Goal: Navigation & Orientation: Find specific page/section

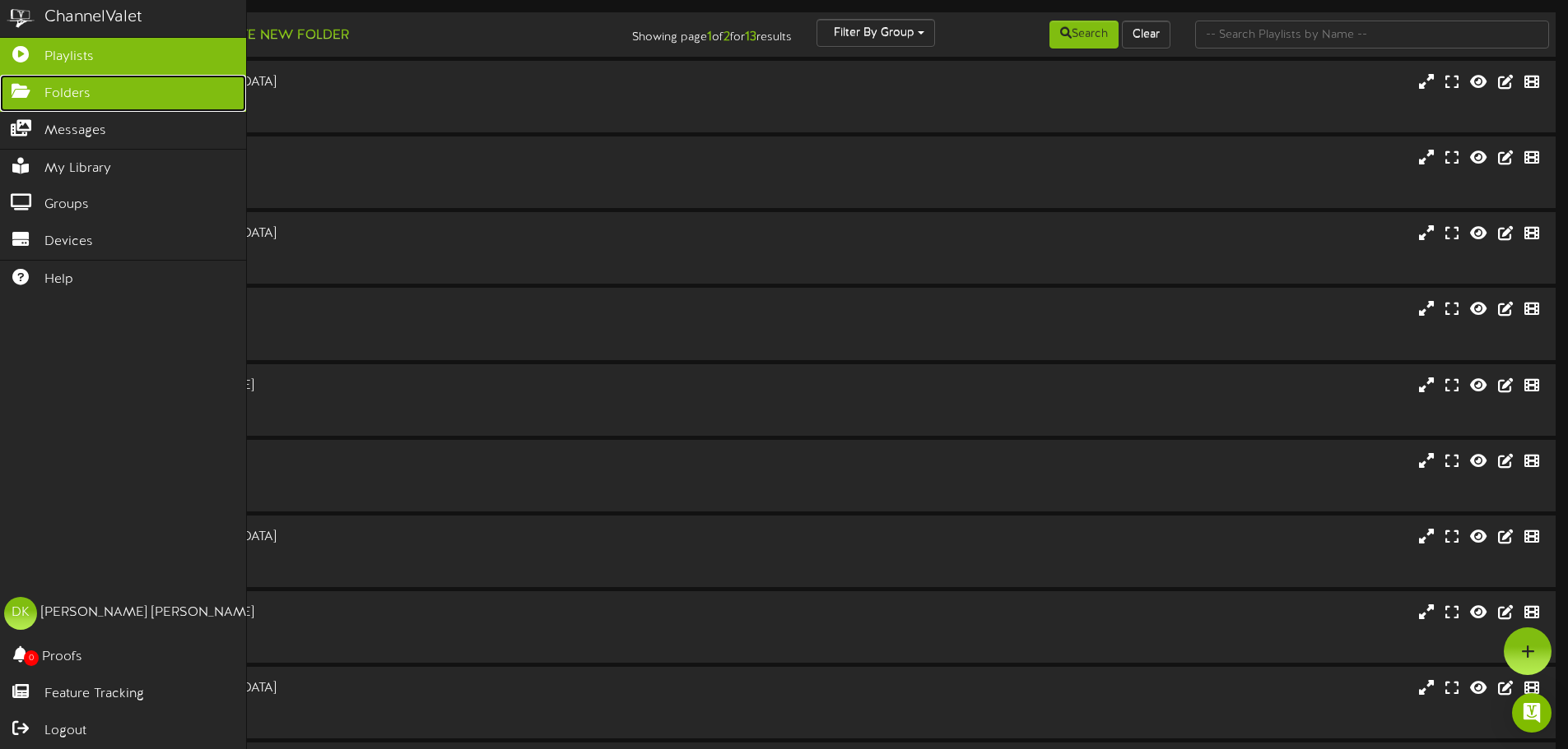
click at [54, 104] on link "Folders" at bounding box center [123, 93] width 246 height 37
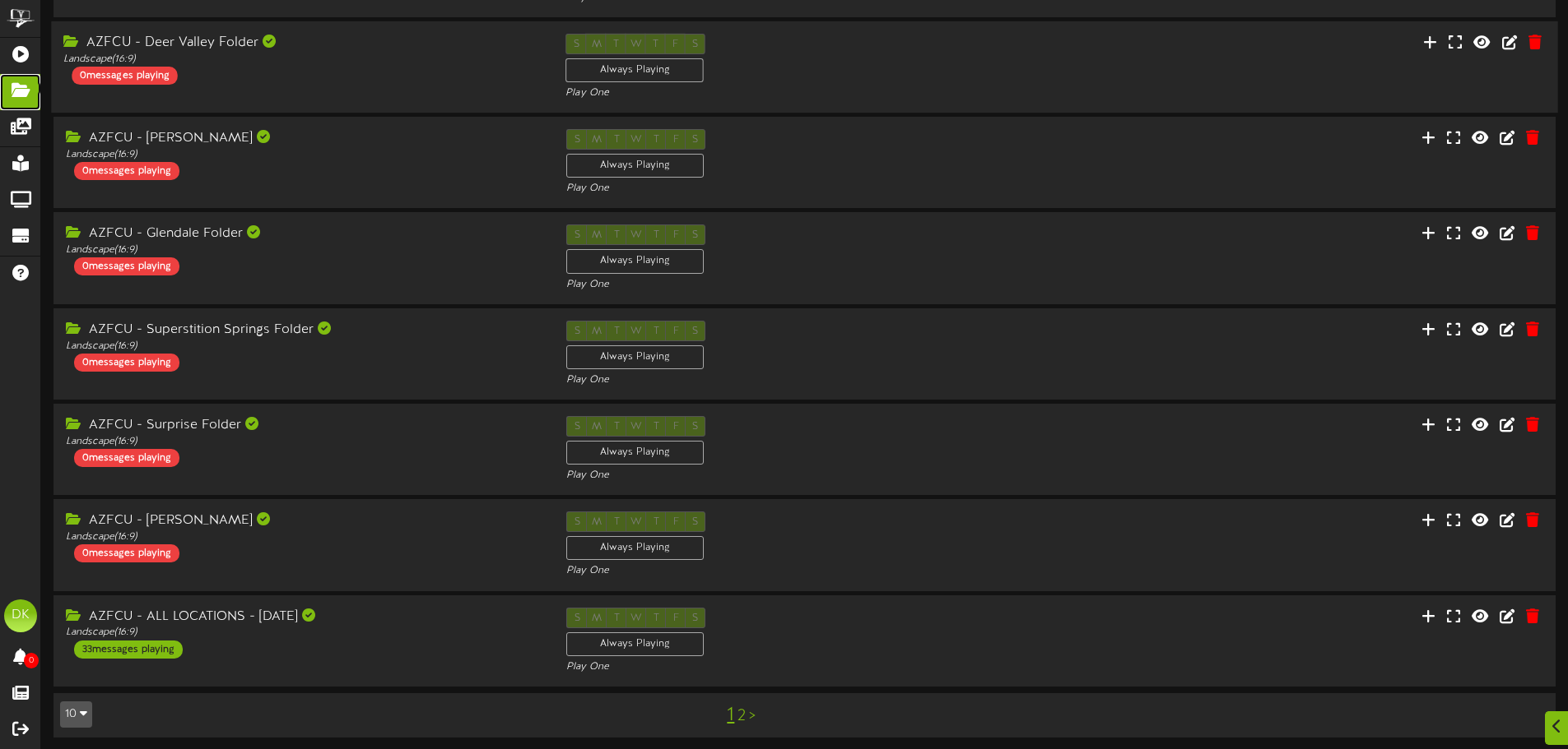
scroll to position [343, 0]
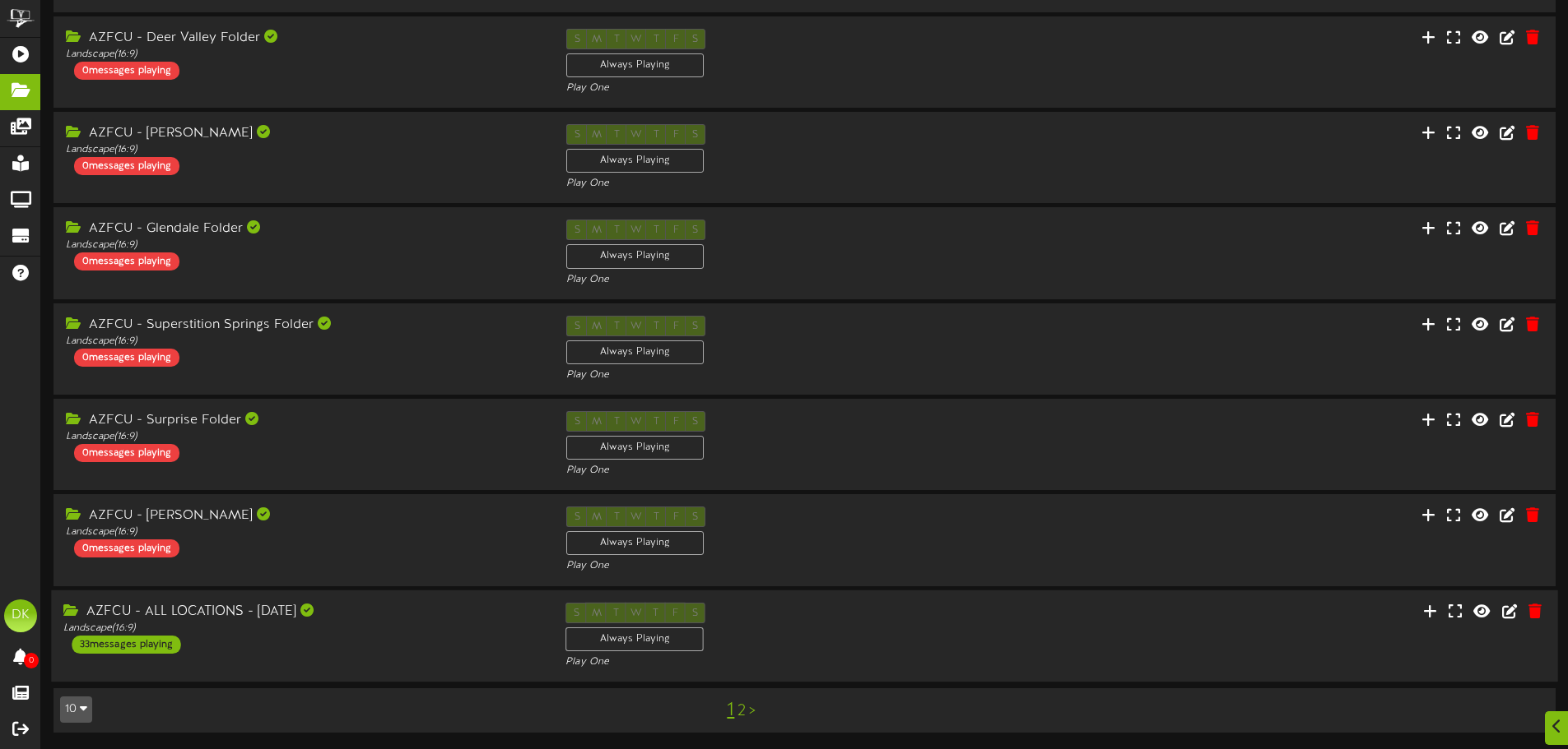
click at [143, 637] on div "33 messages playing" at bounding box center [125, 644] width 108 height 18
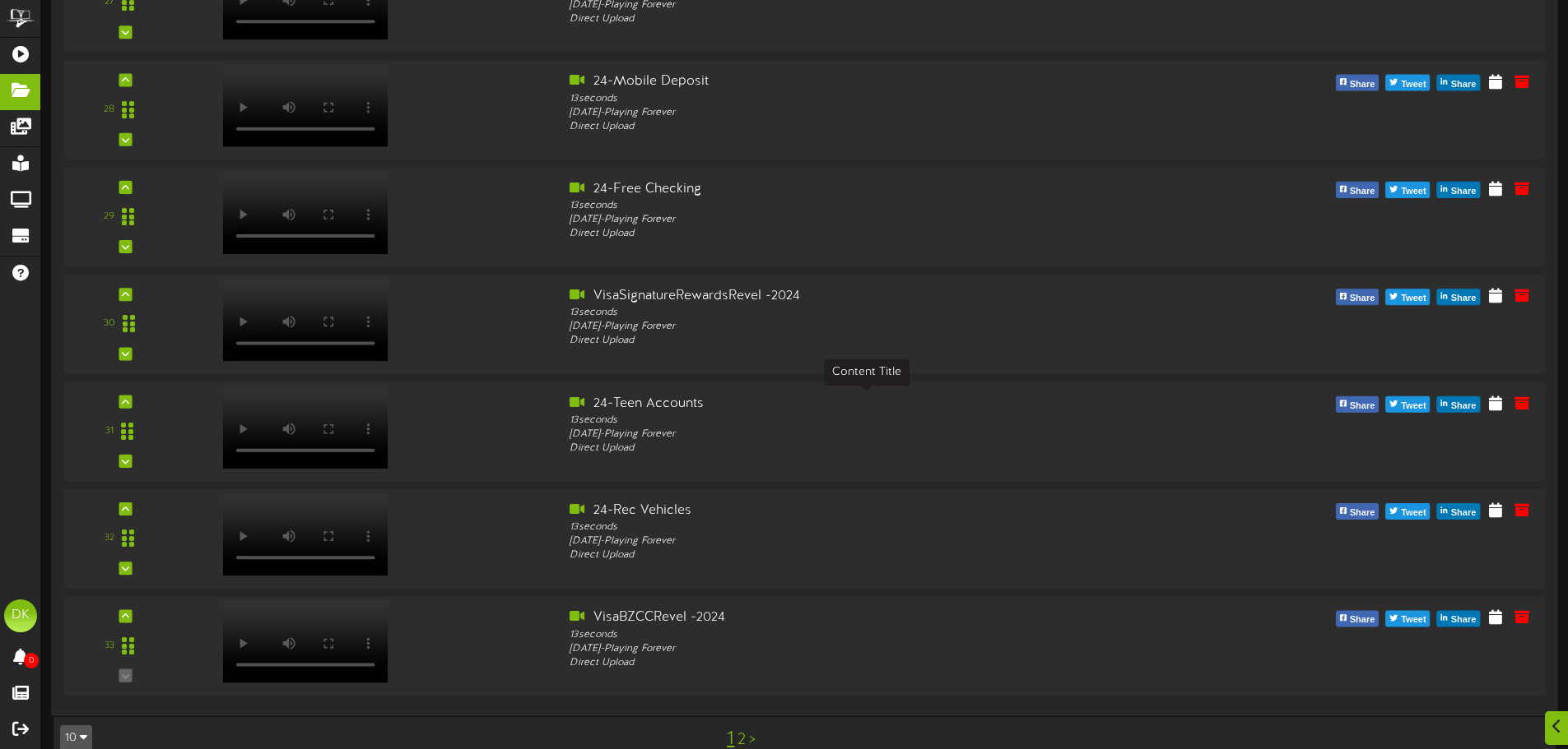
scroll to position [3976, 0]
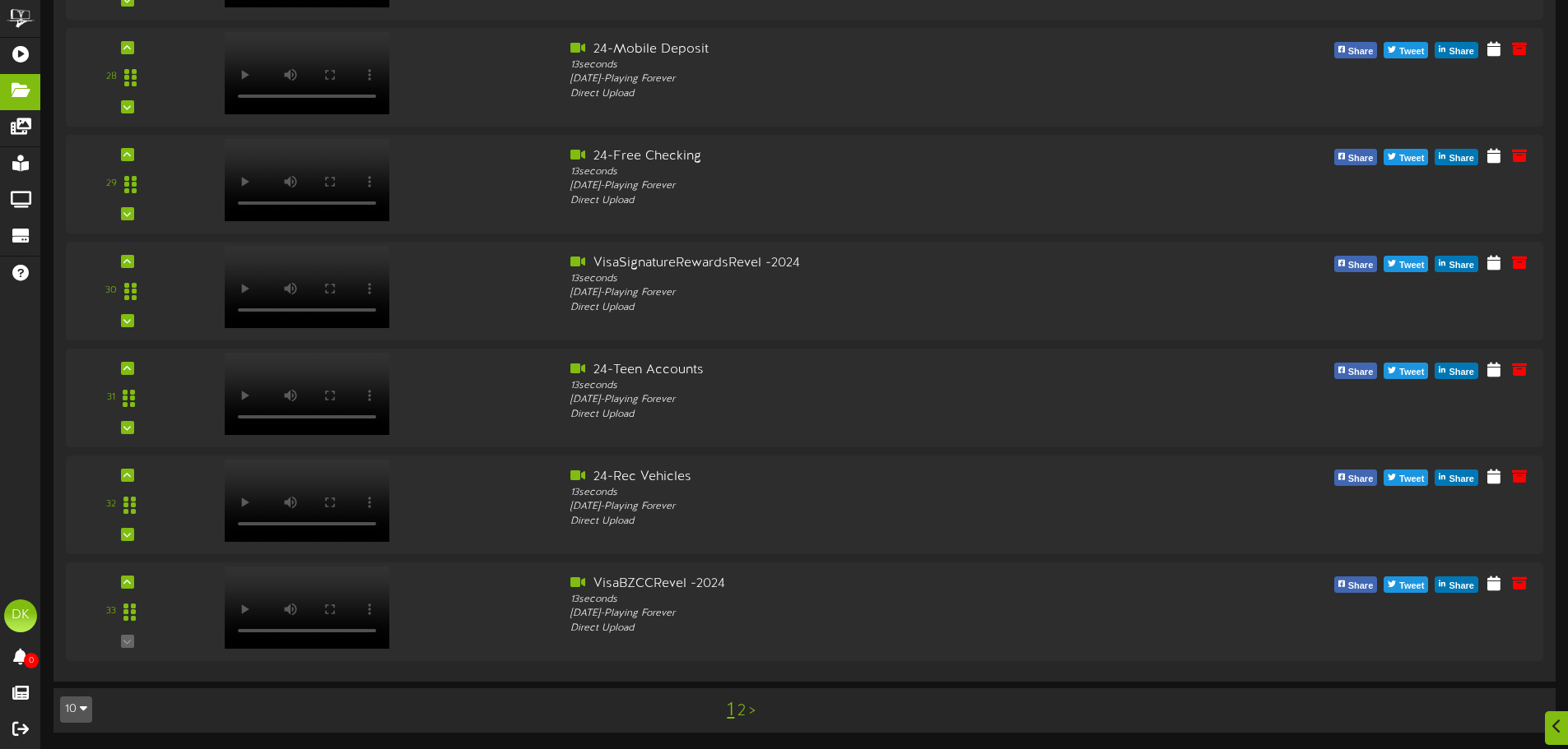
click at [739, 711] on link "2" at bounding box center [741, 711] width 8 height 18
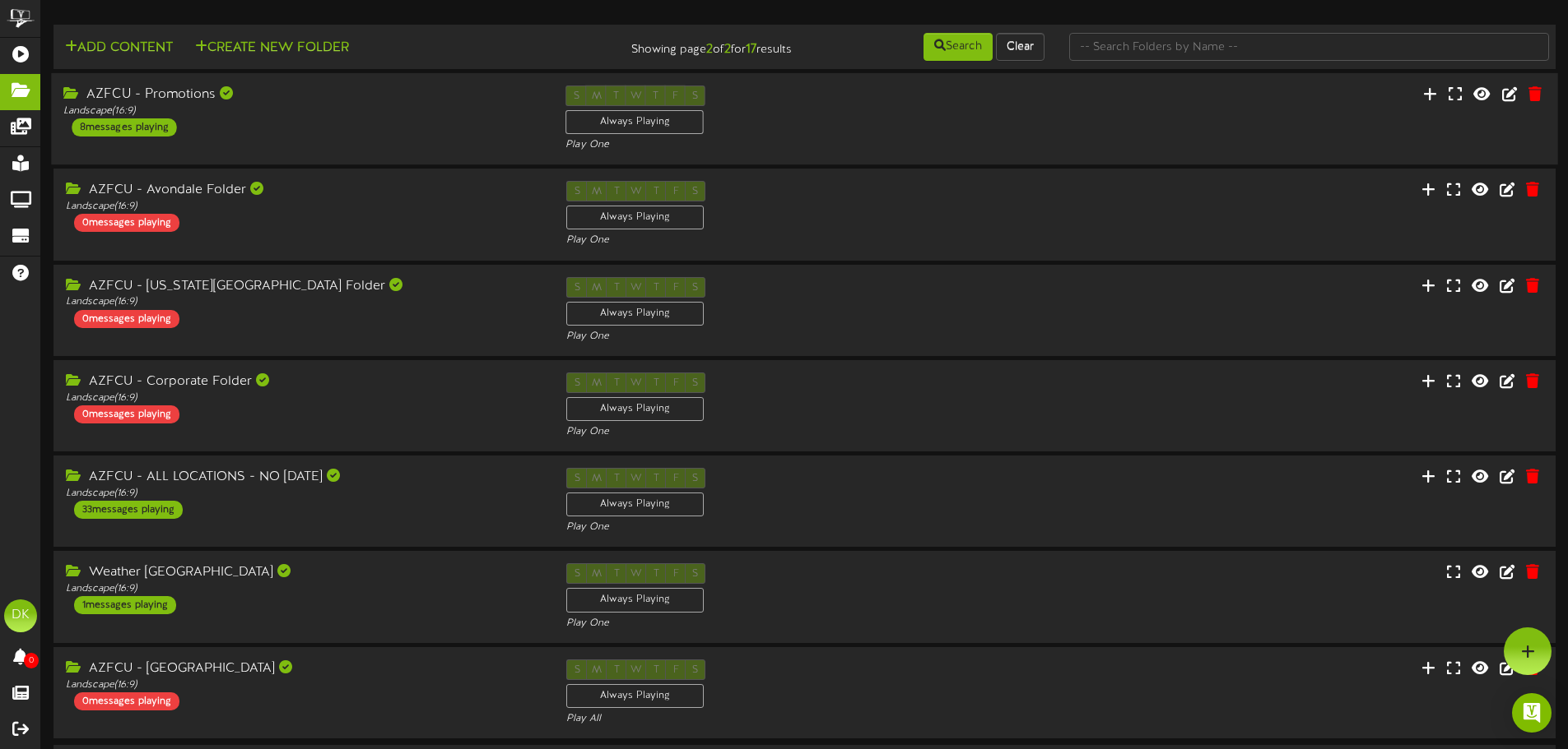
click at [802, 111] on div "S M T W T F S Always Playing Play One" at bounding box center [803, 119] width 502 height 68
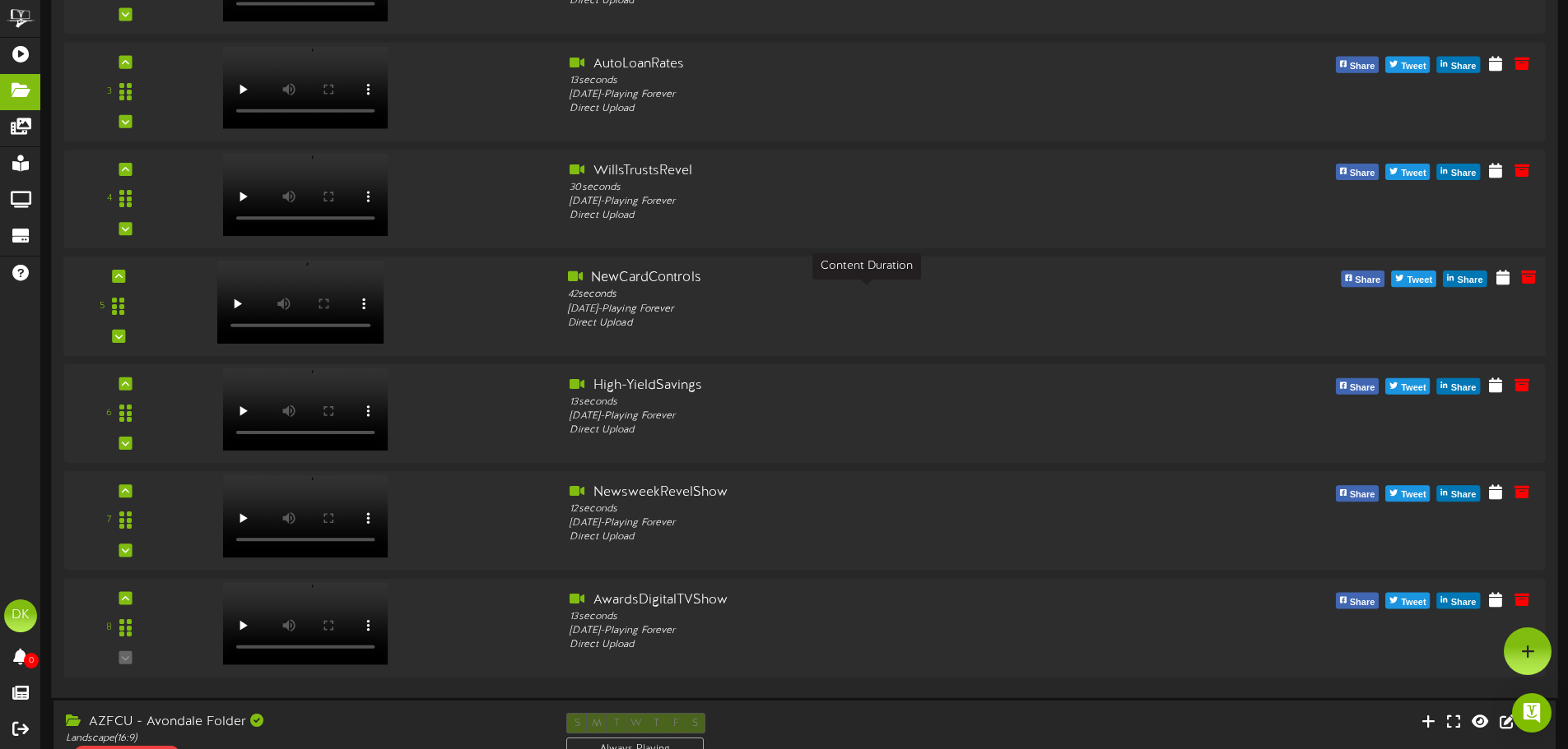
scroll to position [329, 0]
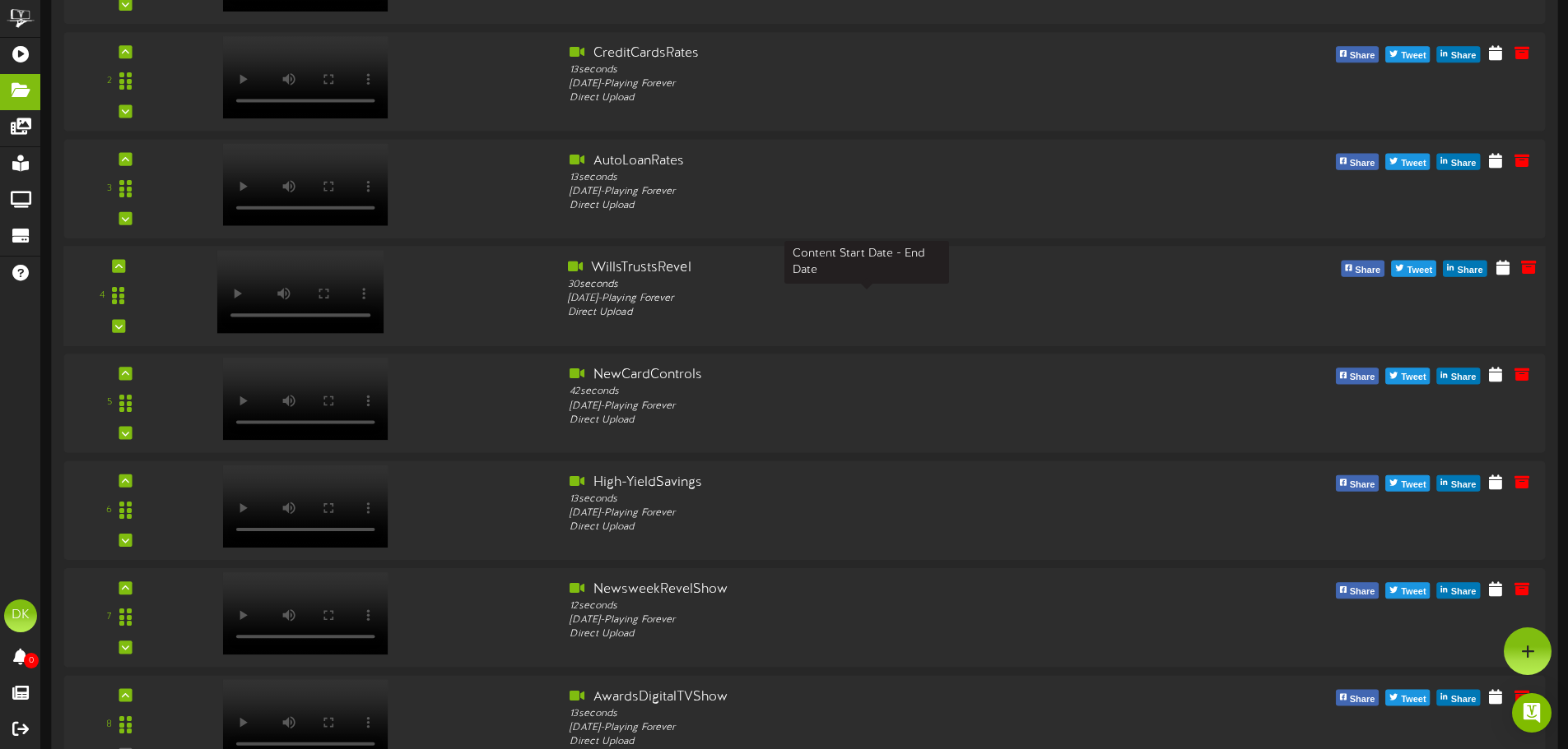
click at [909, 303] on div "Thursday, 5/15/2025 - Playing Forever" at bounding box center [867, 299] width 599 height 14
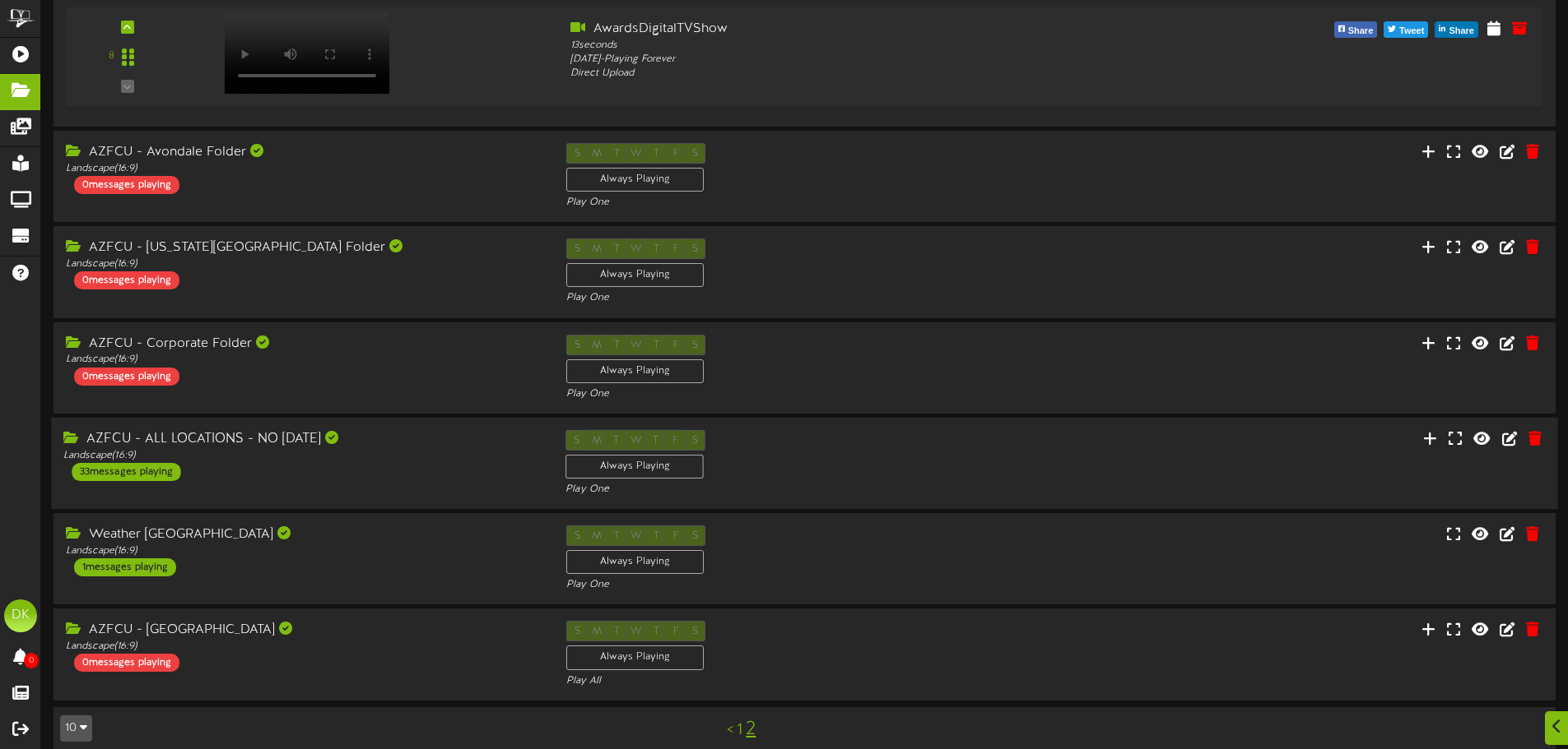
scroll to position [1015, 0]
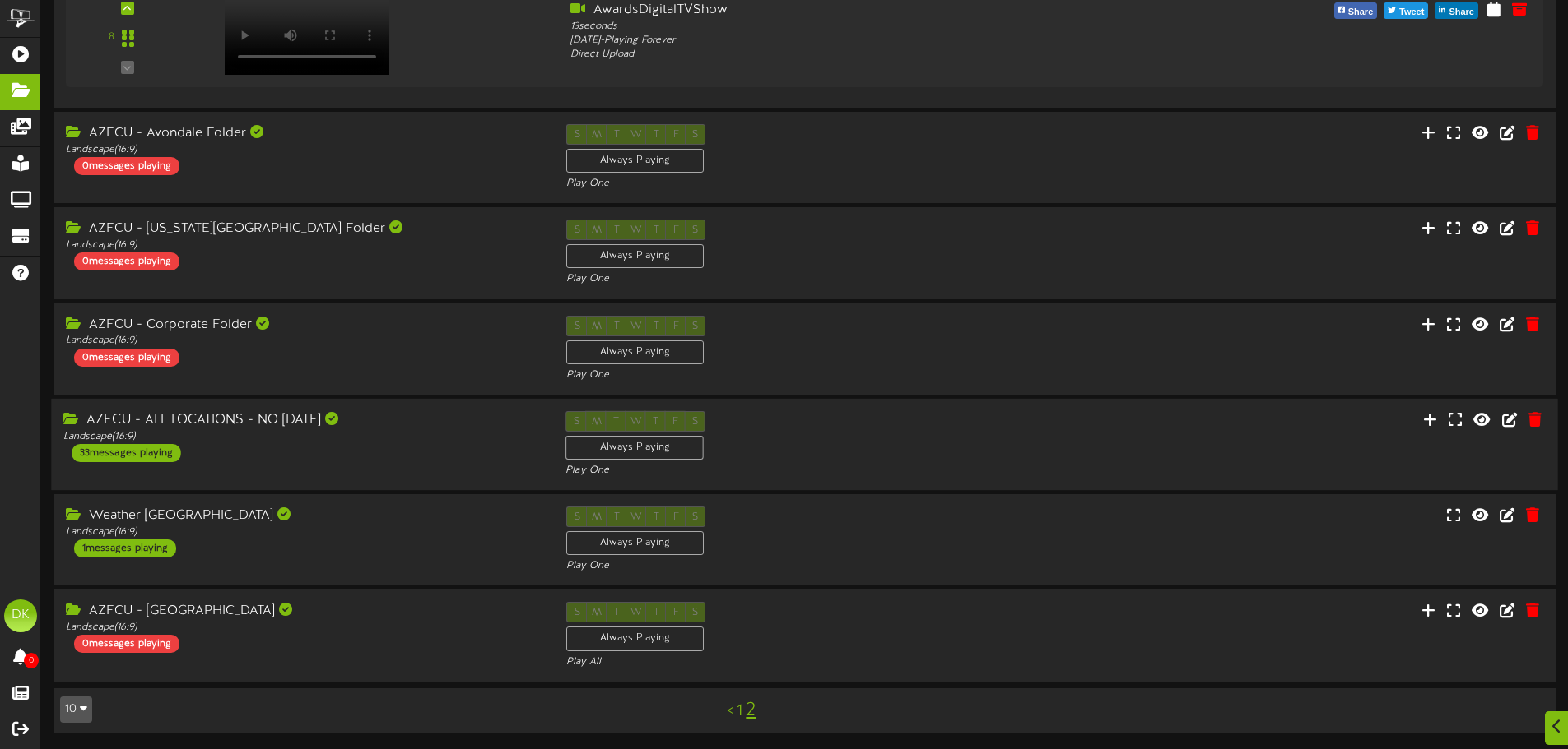
click at [821, 461] on div "S M T W T F S Always Playing Play One" at bounding box center [803, 444] width 502 height 68
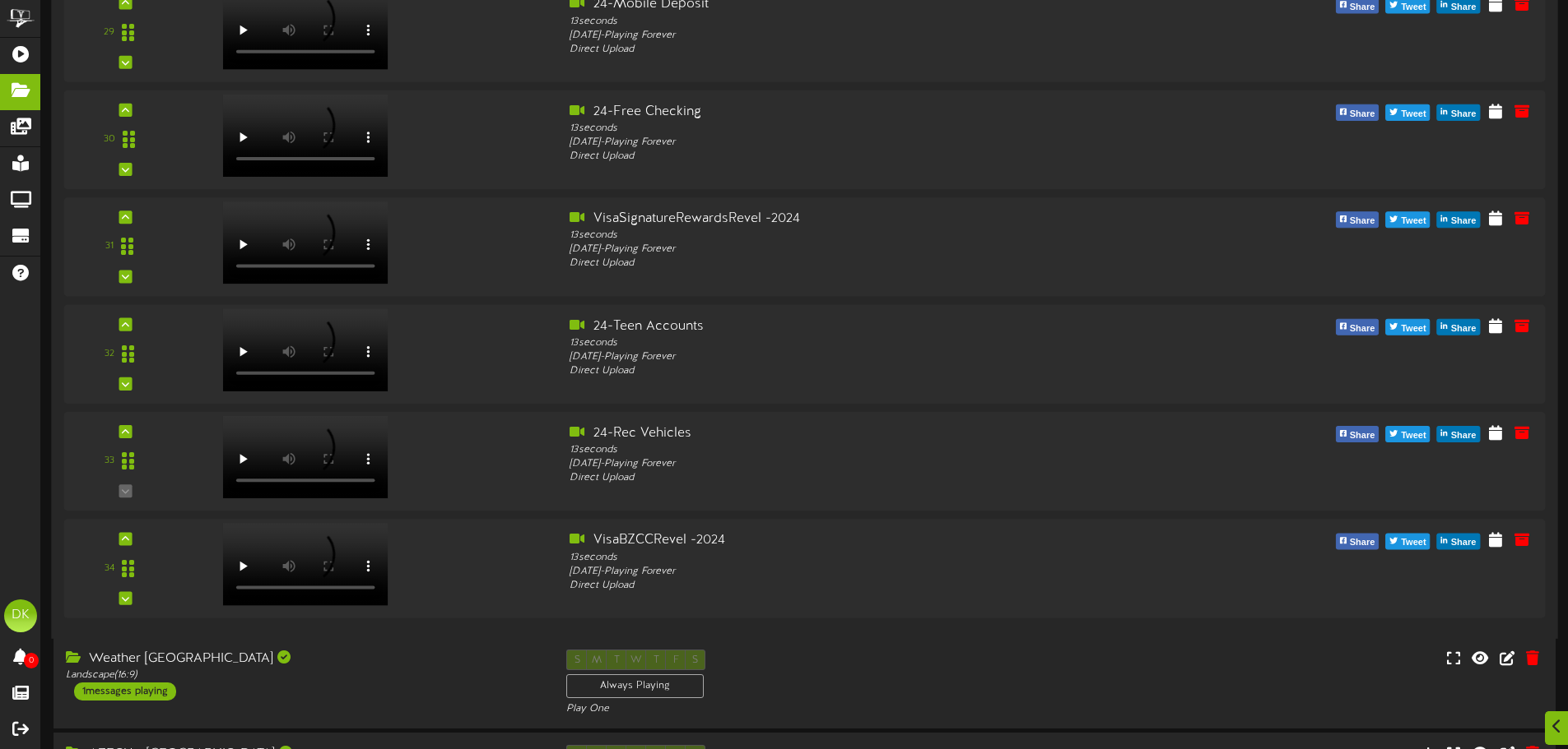
scroll to position [4553, 0]
